Goal: Task Accomplishment & Management: Complete application form

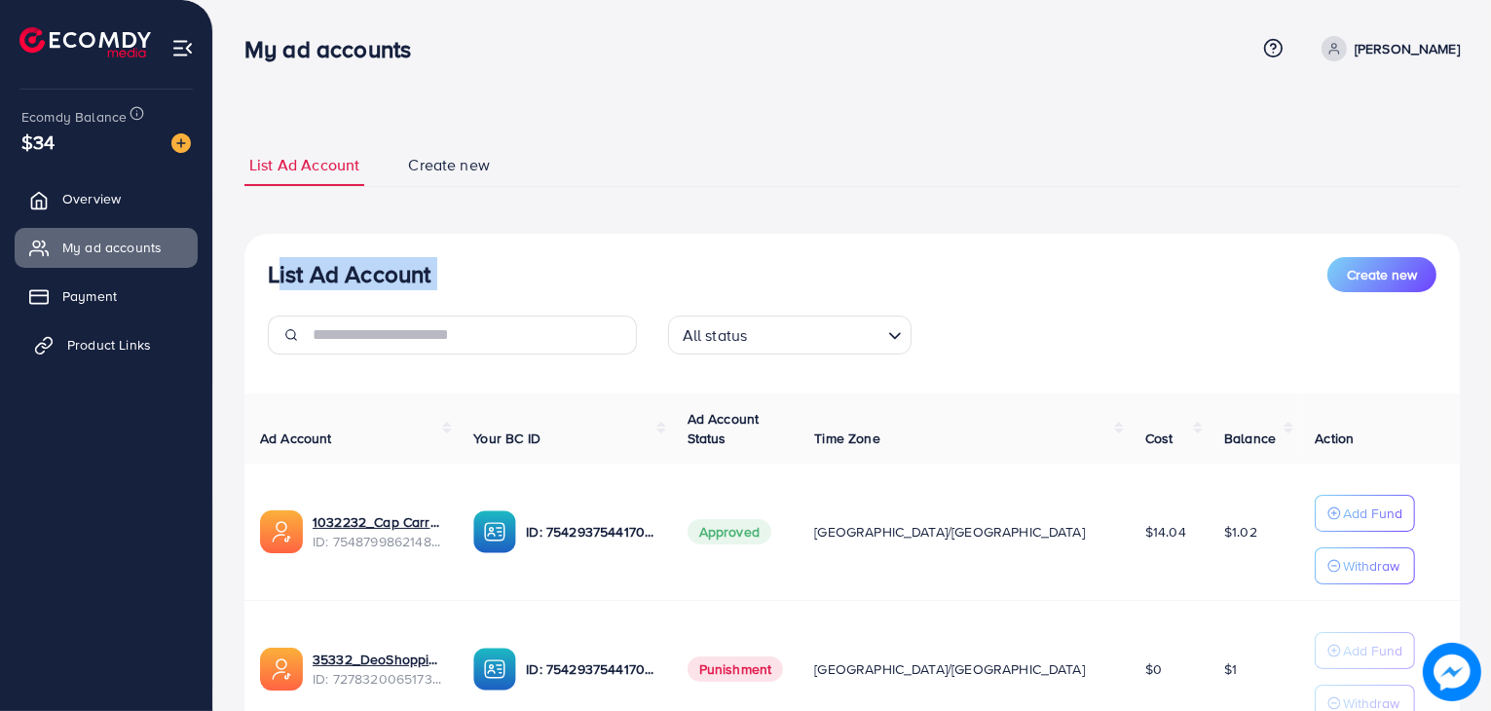
click at [121, 352] on span "Product Links" at bounding box center [109, 344] width 84 height 19
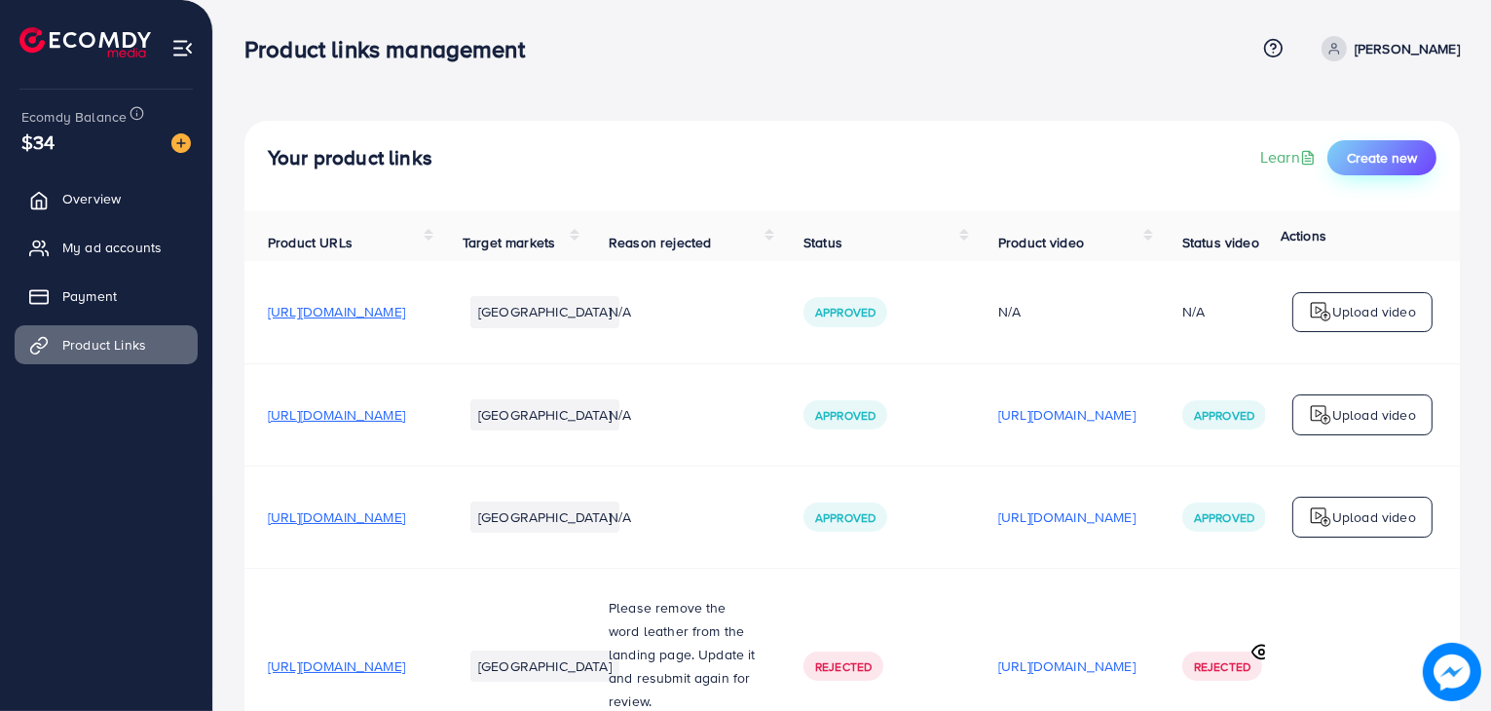
click at [1356, 163] on span "Create new" at bounding box center [1382, 157] width 70 height 19
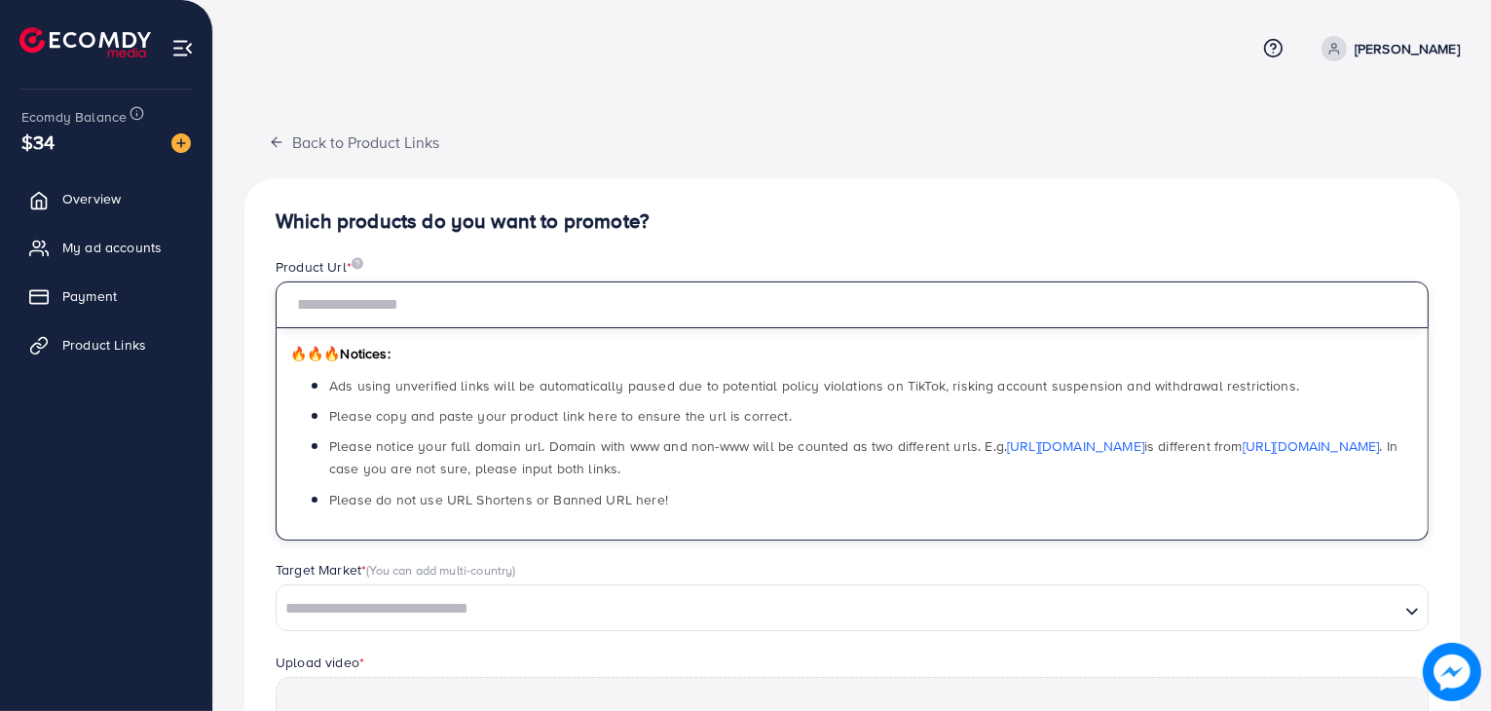
click at [564, 289] on input "text" at bounding box center [852, 305] width 1153 height 47
paste input "**********"
type input "**********"
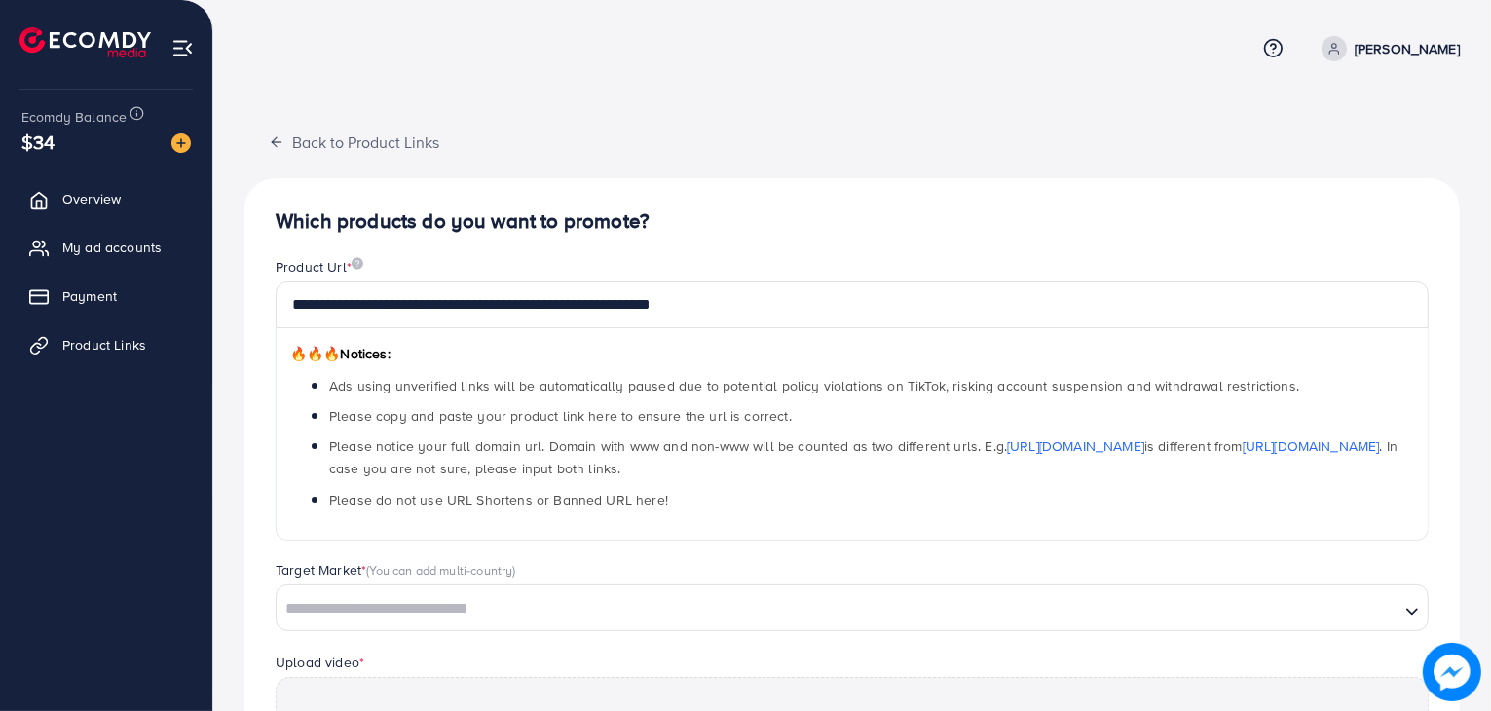
click at [693, 367] on div "🔥🔥🔥 Notices: Ads using unverified links will be automatically paused due to pot…" at bounding box center [852, 434] width 1153 height 212
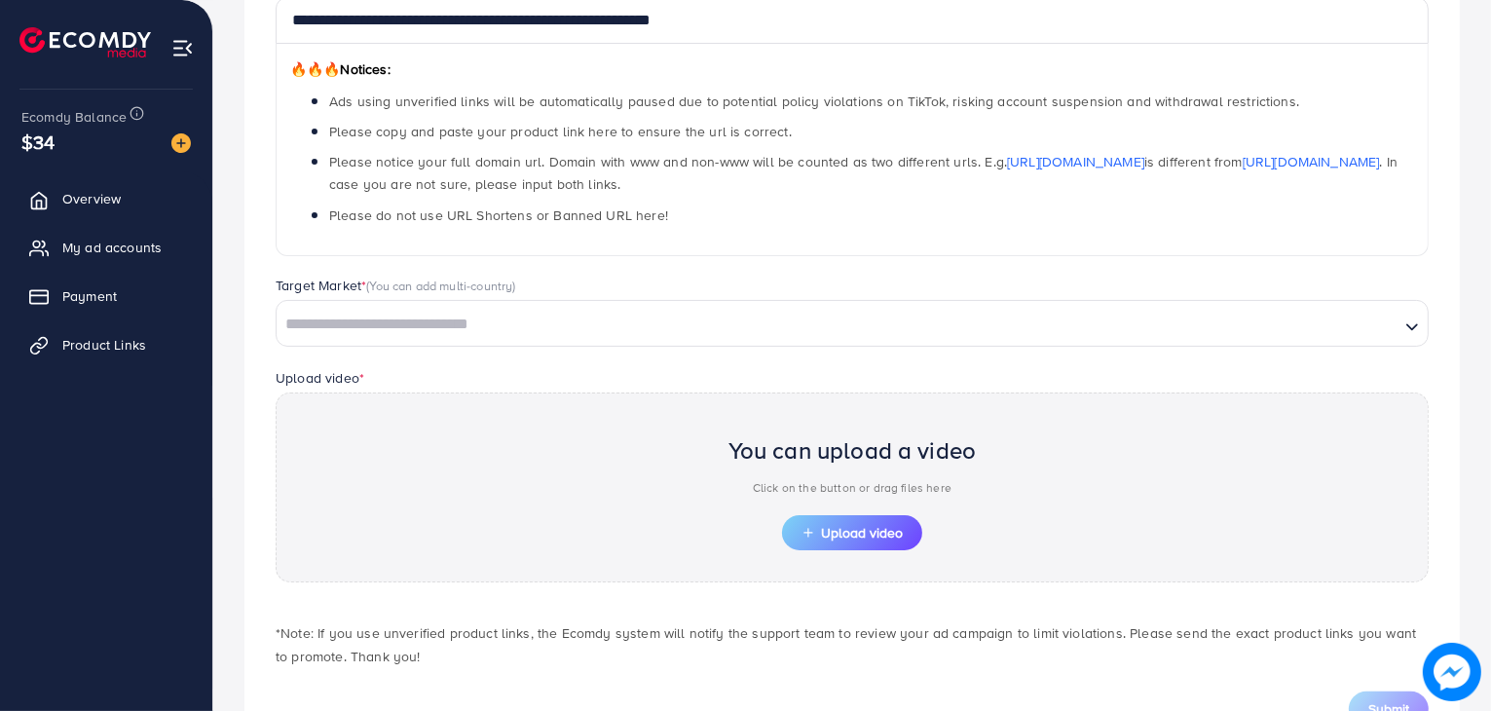
scroll to position [287, 0]
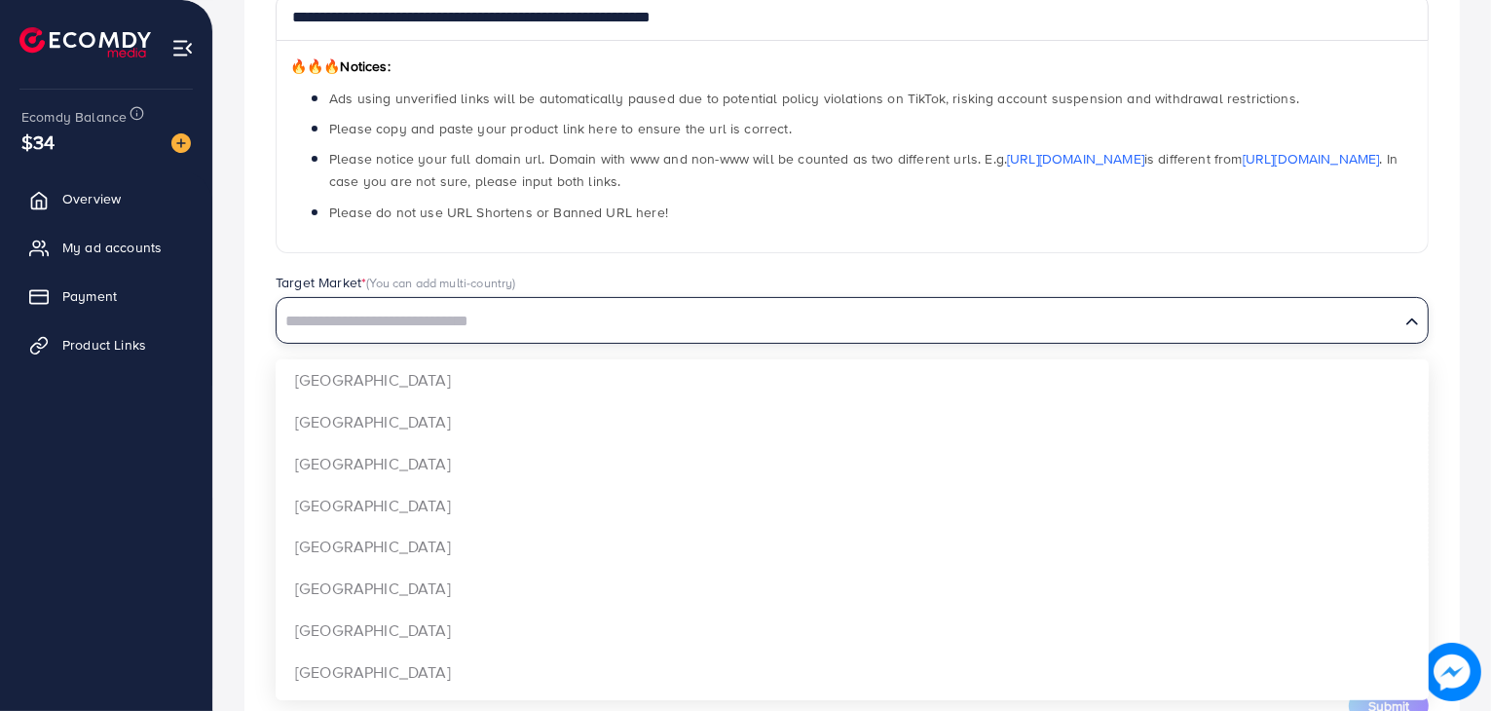
click at [788, 324] on input "Search for option" at bounding box center [838, 322] width 1119 height 30
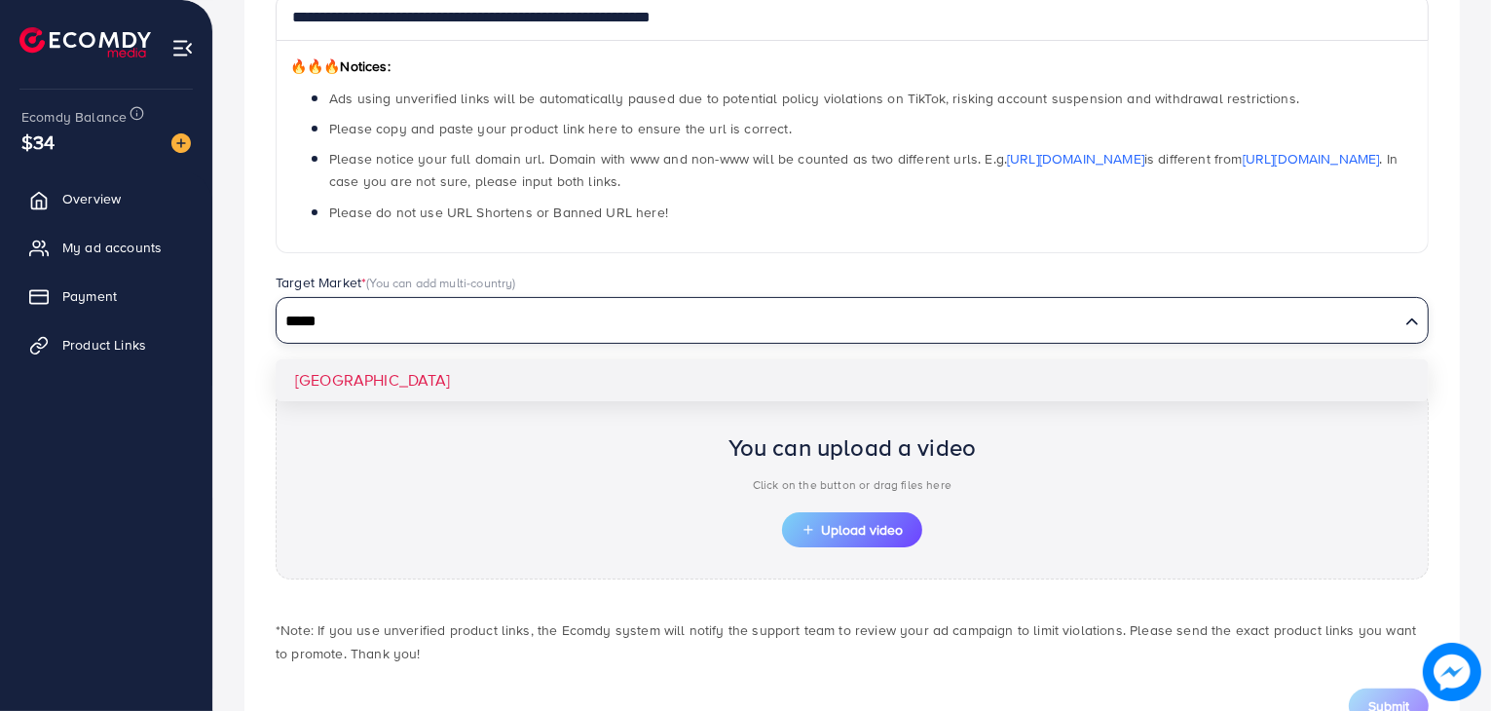
type input "*****"
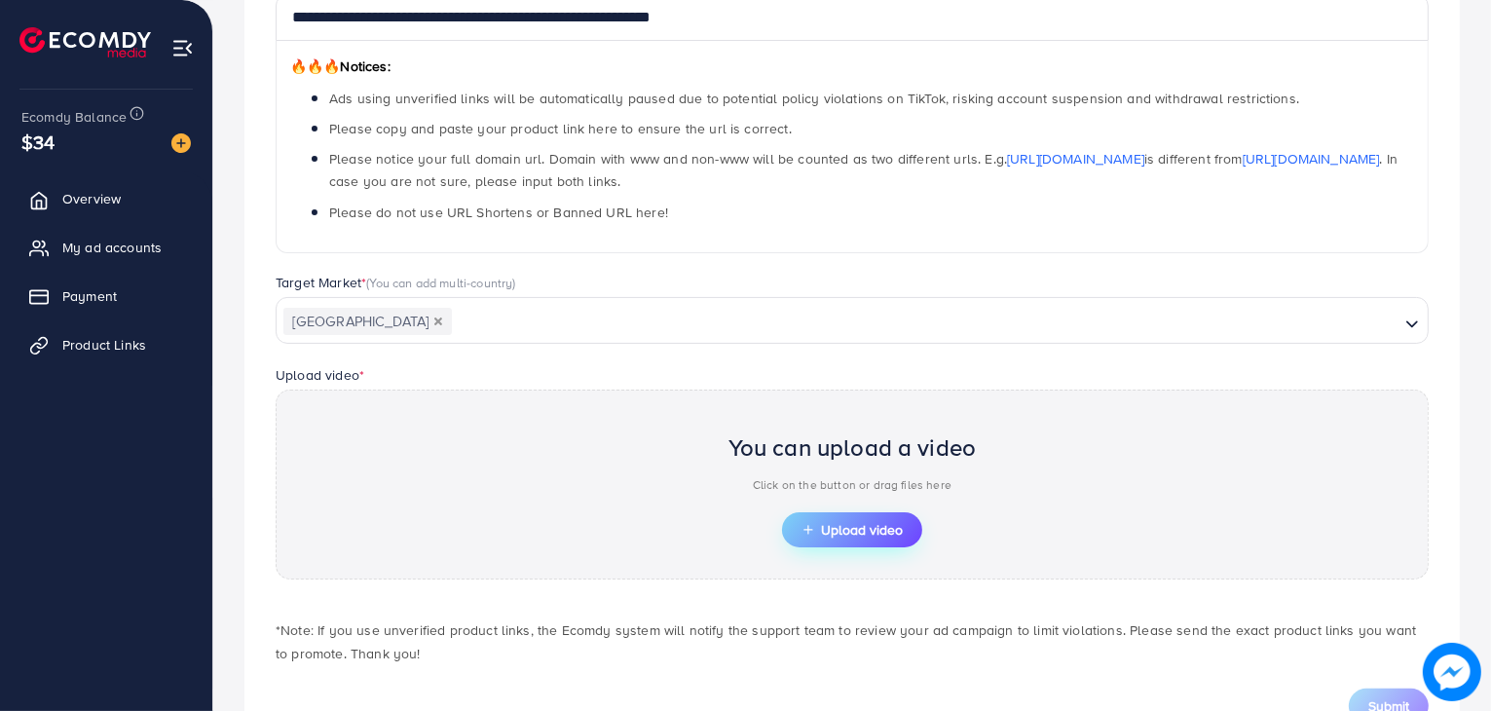
click at [846, 535] on span "Upload video" at bounding box center [852, 530] width 101 height 14
click at [874, 535] on span "Upload video" at bounding box center [852, 530] width 101 height 14
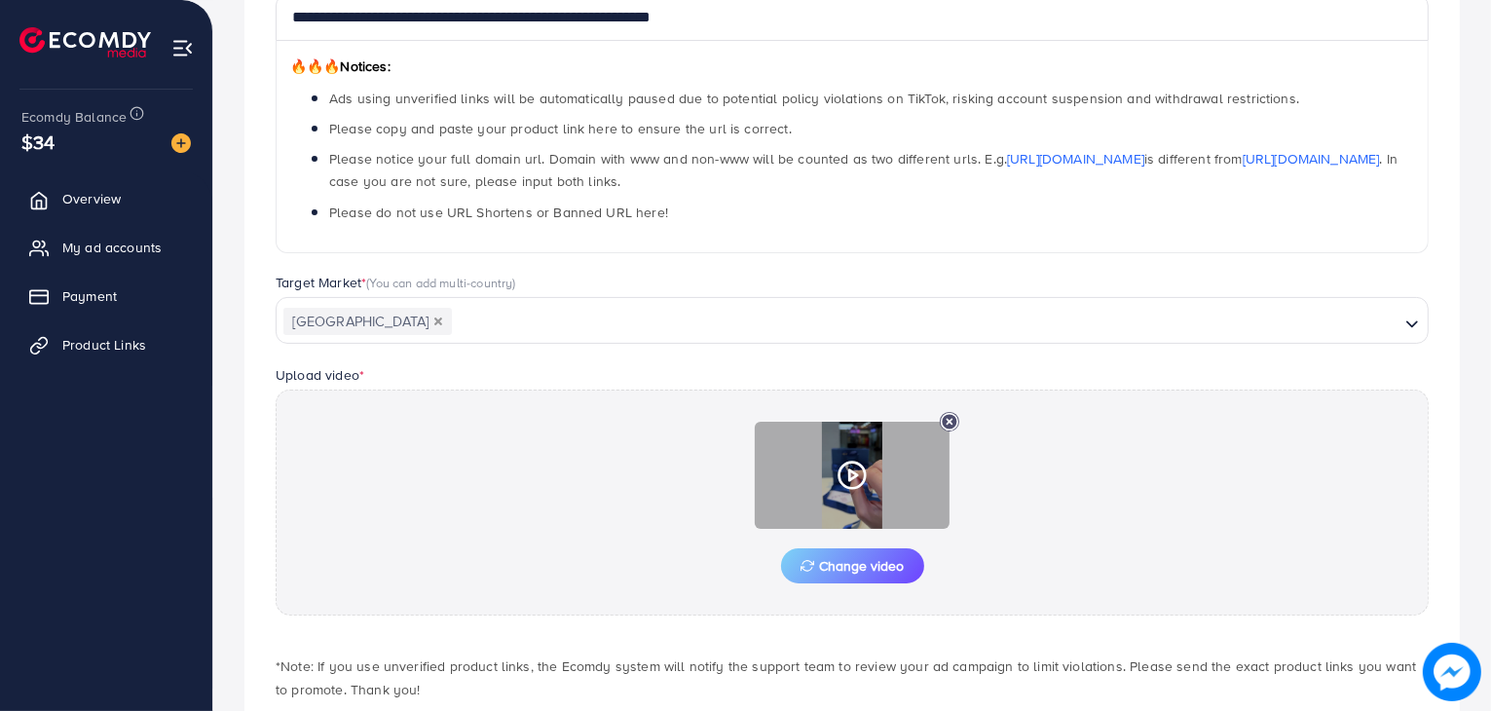
click at [861, 487] on icon at bounding box center [852, 475] width 31 height 31
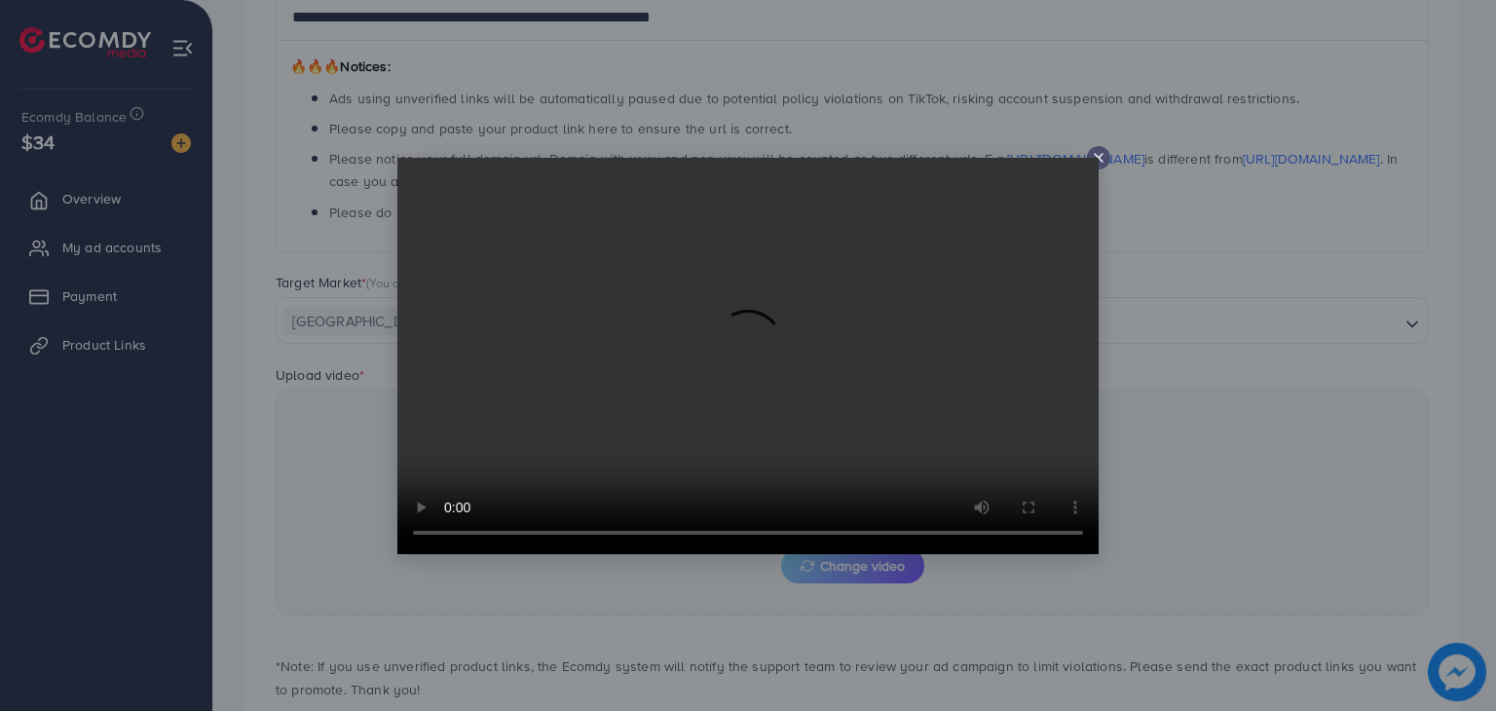
click at [1094, 159] on video at bounding box center [747, 356] width 701 height 396
click at [1096, 161] on video at bounding box center [747, 356] width 701 height 396
click at [1102, 154] on line at bounding box center [1099, 158] width 8 height 8
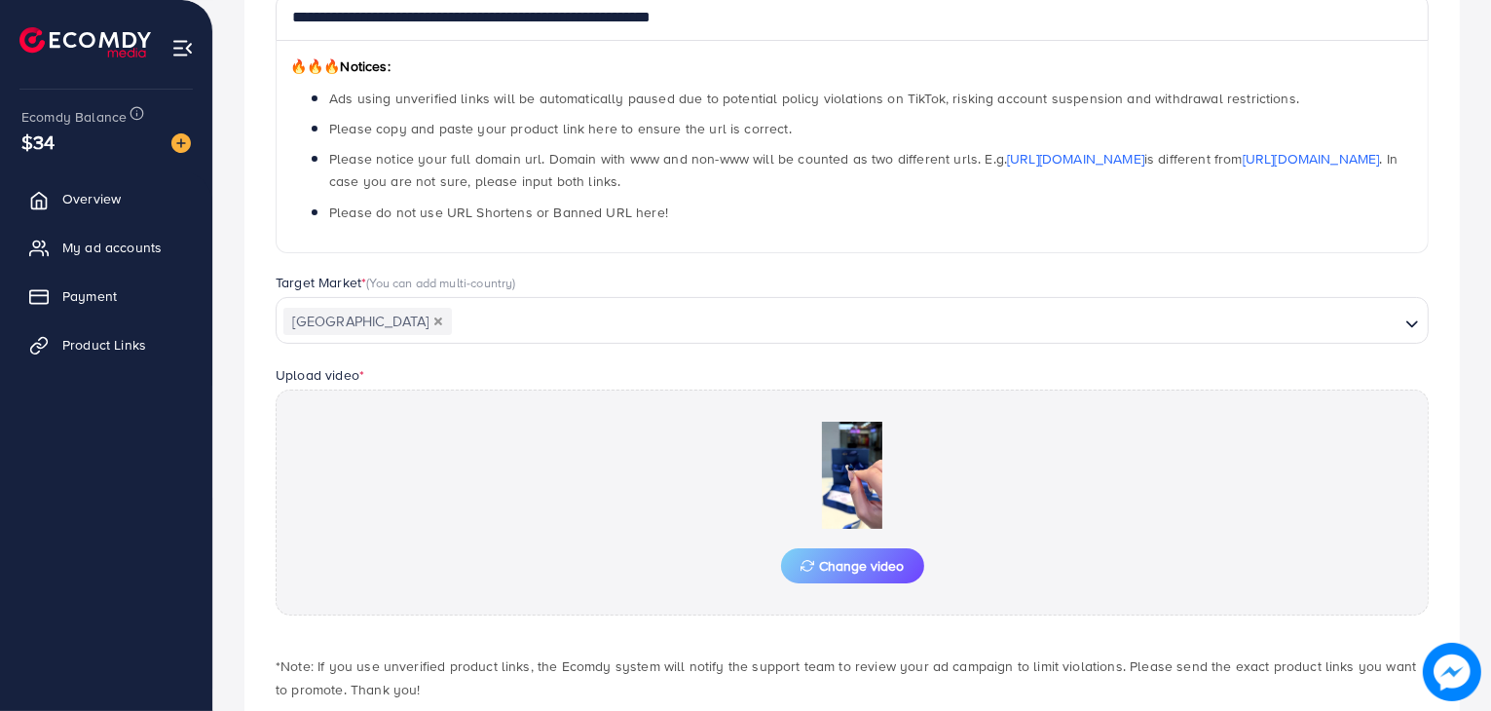
scroll to position [397, 0]
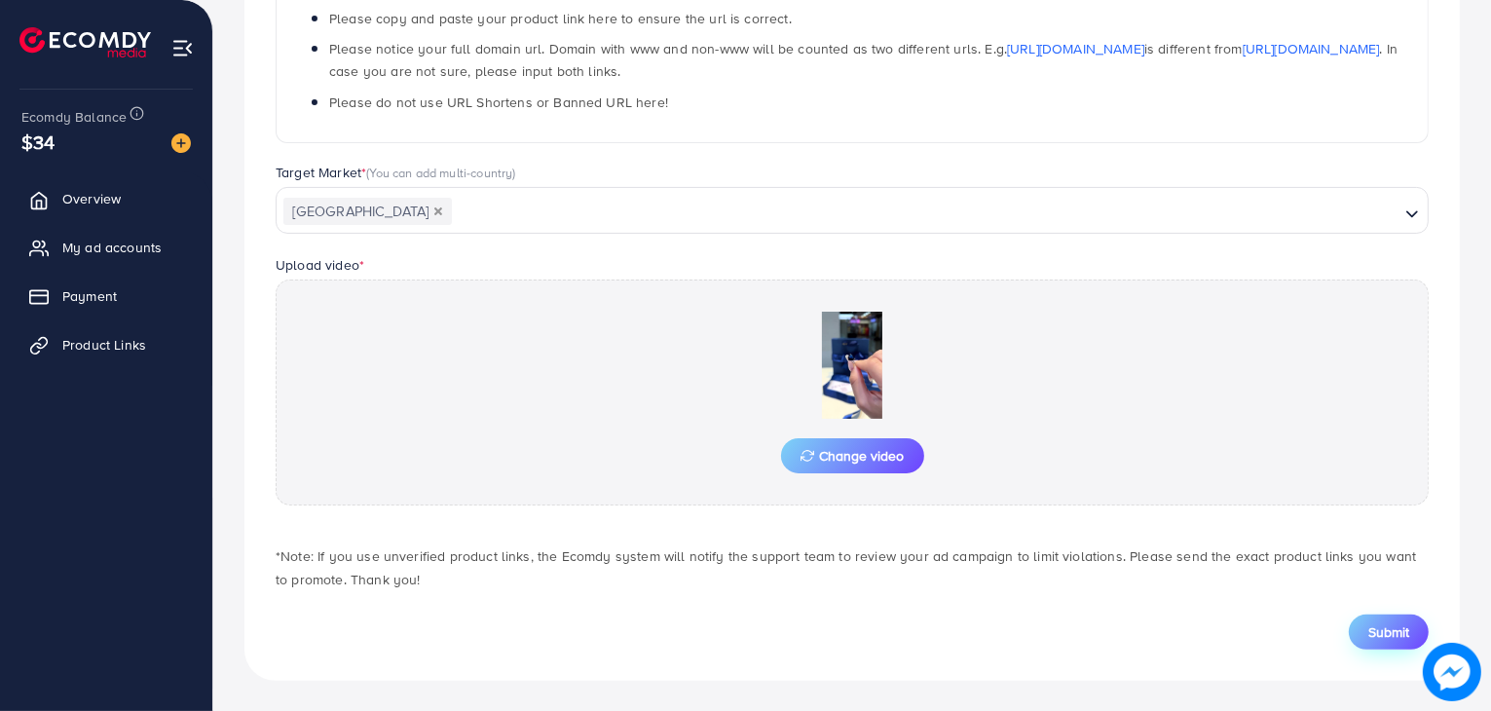
click at [1355, 620] on button "Submit" at bounding box center [1389, 632] width 80 height 35
click at [1401, 636] on span "Submit" at bounding box center [1389, 631] width 41 height 19
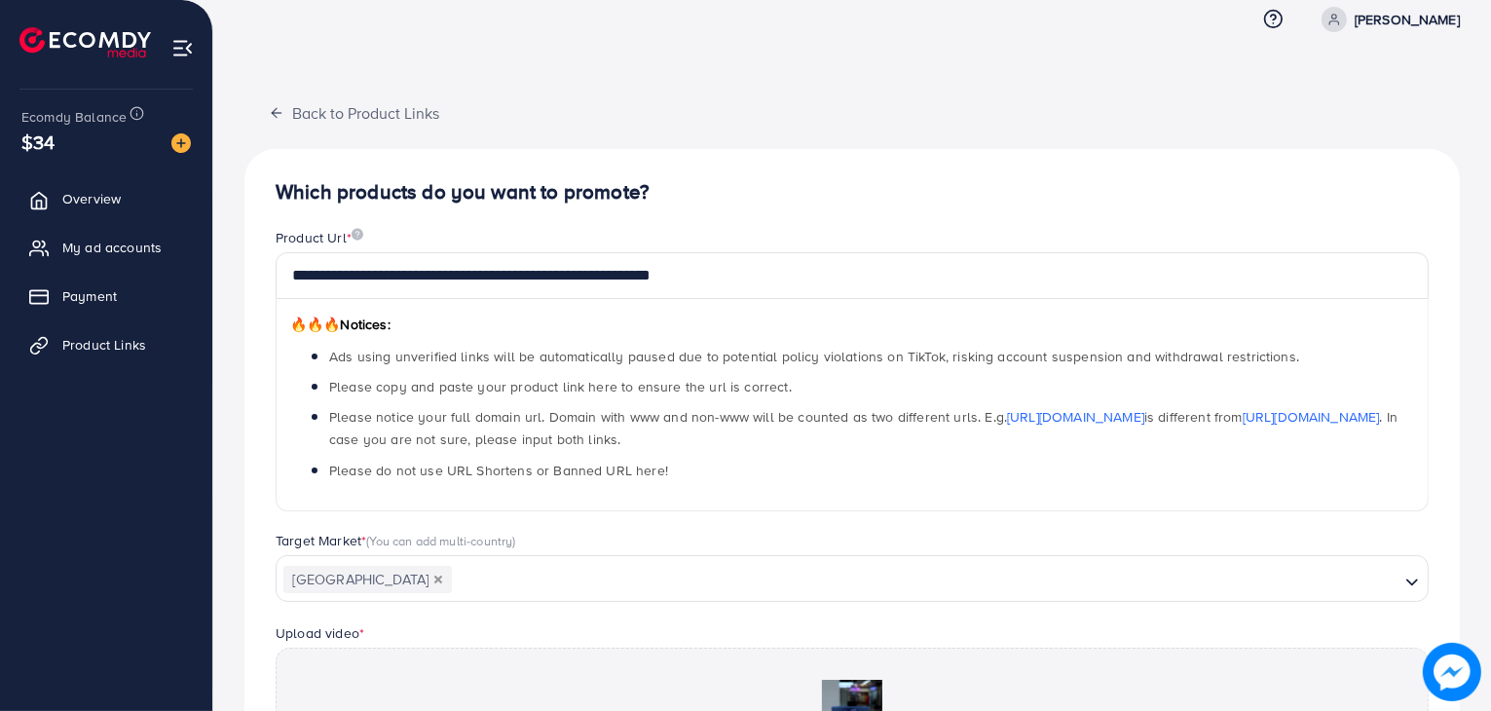
scroll to position [0, 0]
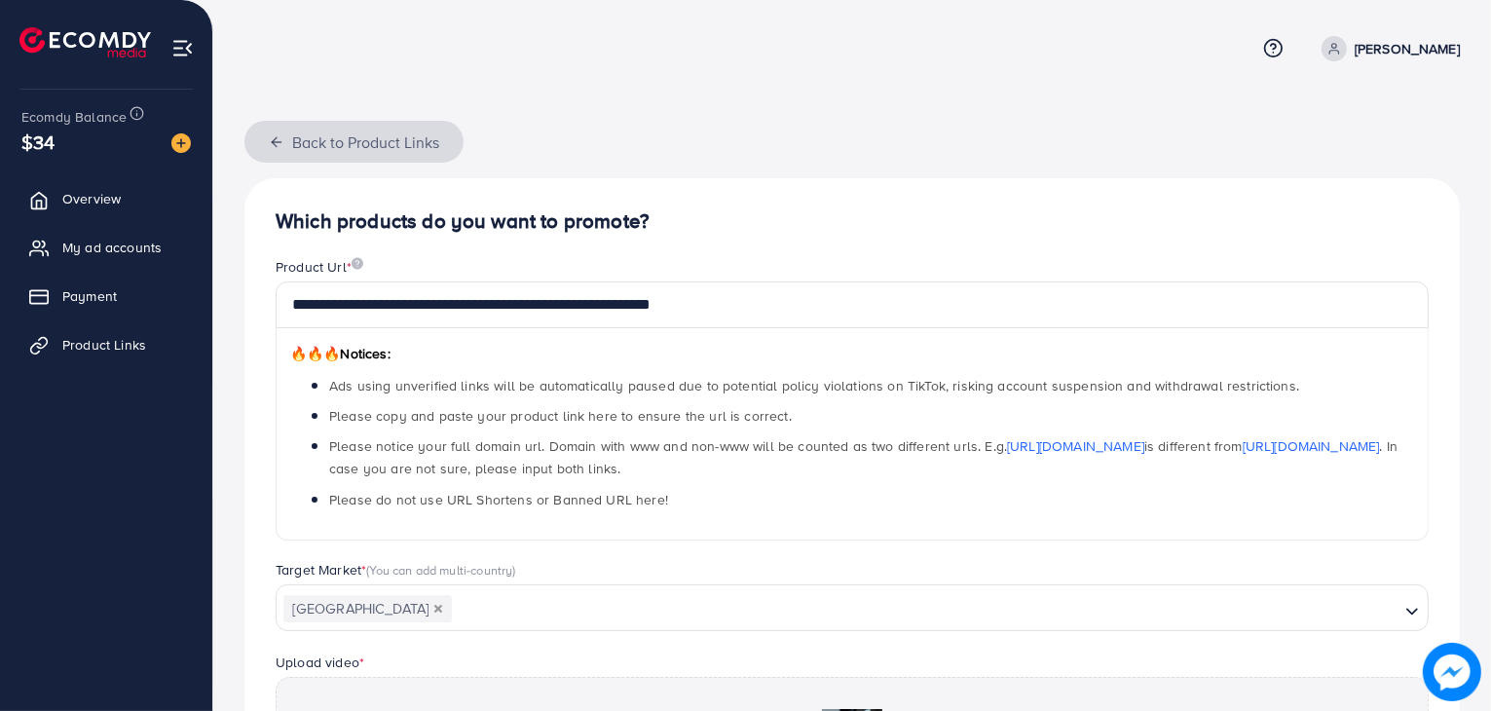
click at [286, 135] on button "Back to Product Links" at bounding box center [353, 142] width 219 height 42
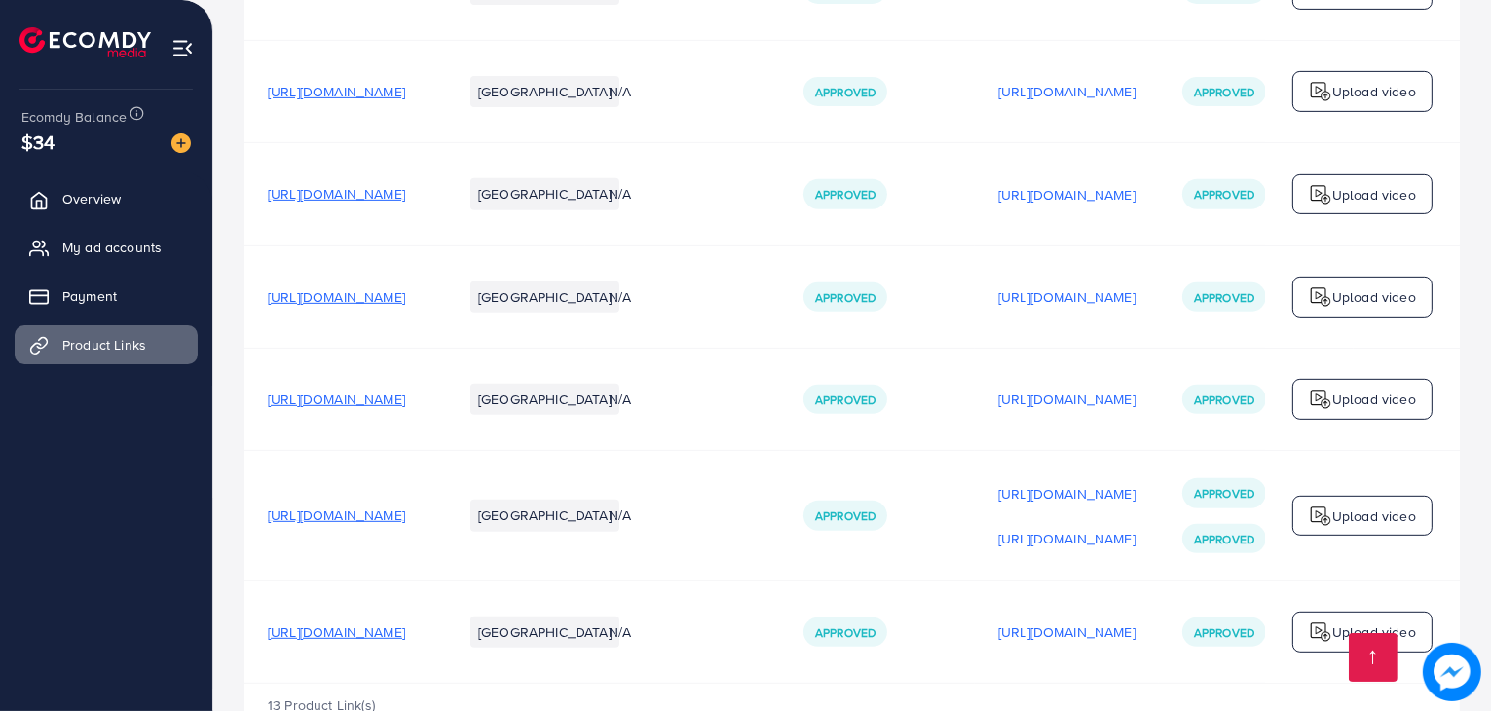
scroll to position [1101, 0]
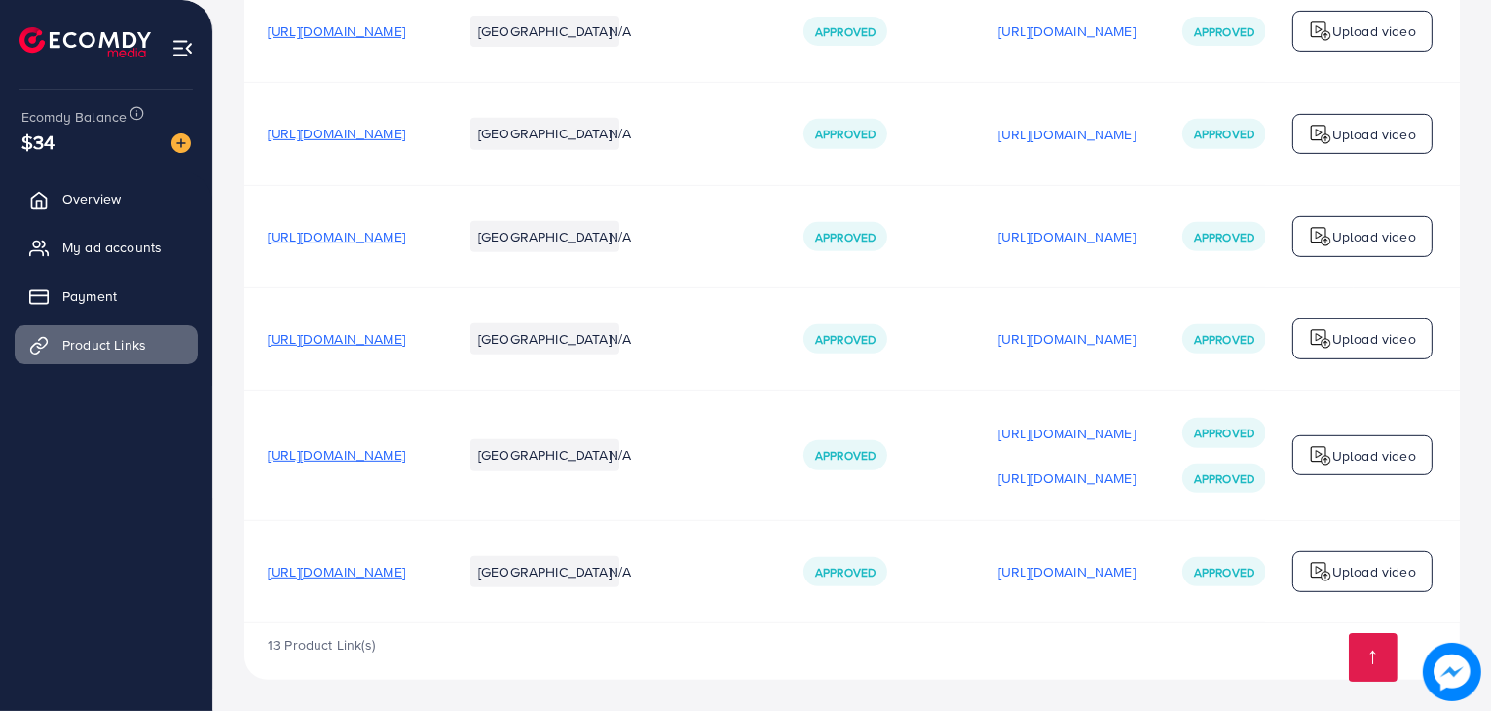
click at [620, 453] on li "[GEOGRAPHIC_DATA]" at bounding box center [544, 454] width 149 height 31
click at [585, 504] on td "[GEOGRAPHIC_DATA]" at bounding box center [512, 456] width 146 height 131
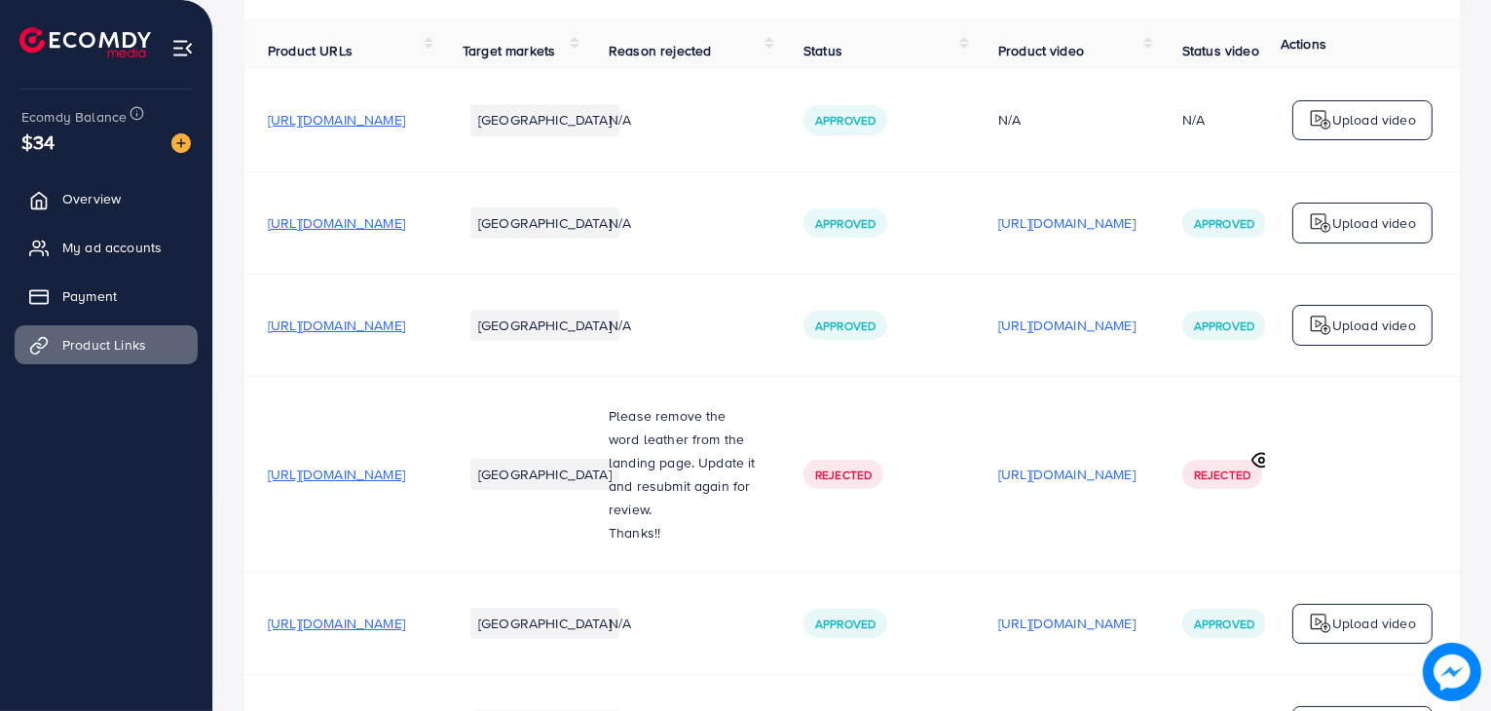
scroll to position [0, 0]
